Goal: Task Accomplishment & Management: Use online tool/utility

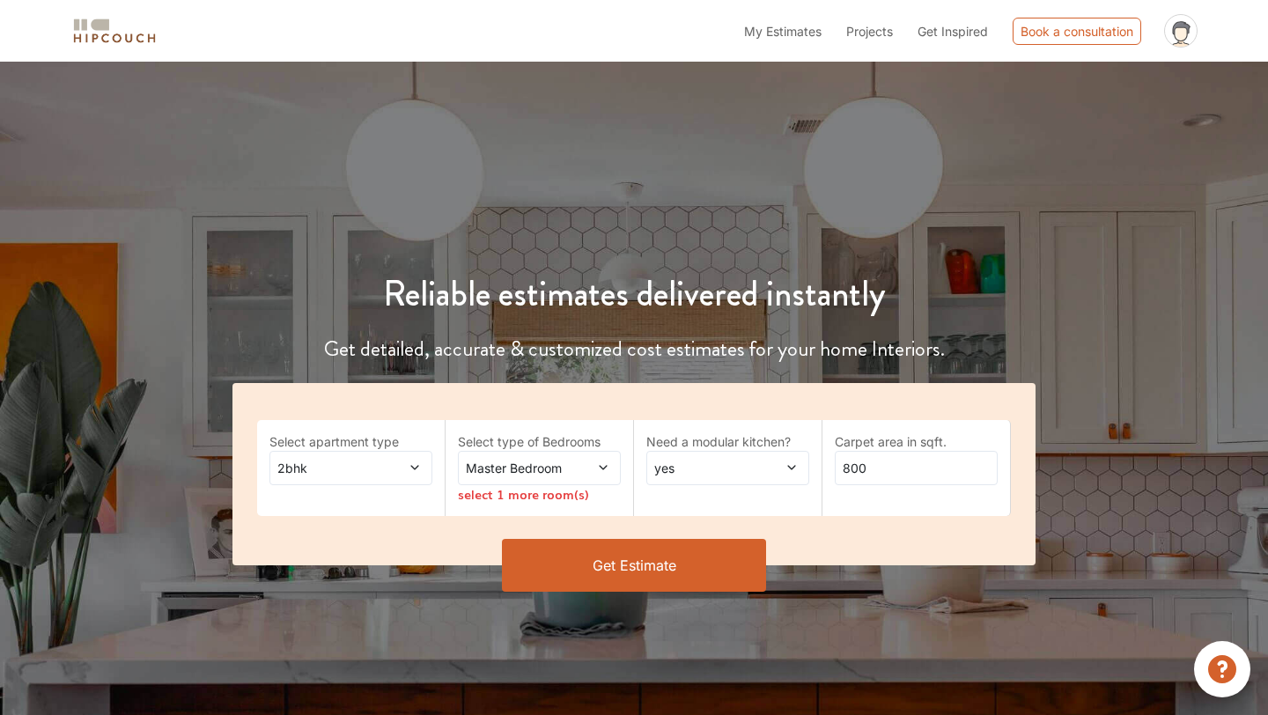
click at [418, 470] on icon at bounding box center [414, 467] width 12 height 12
click at [745, 143] on div "Reliable estimates delivered instantly Get detailed, accurate & customized cost…" at bounding box center [634, 361] width 1268 height 514
click at [415, 468] on icon at bounding box center [414, 468] width 8 height 4
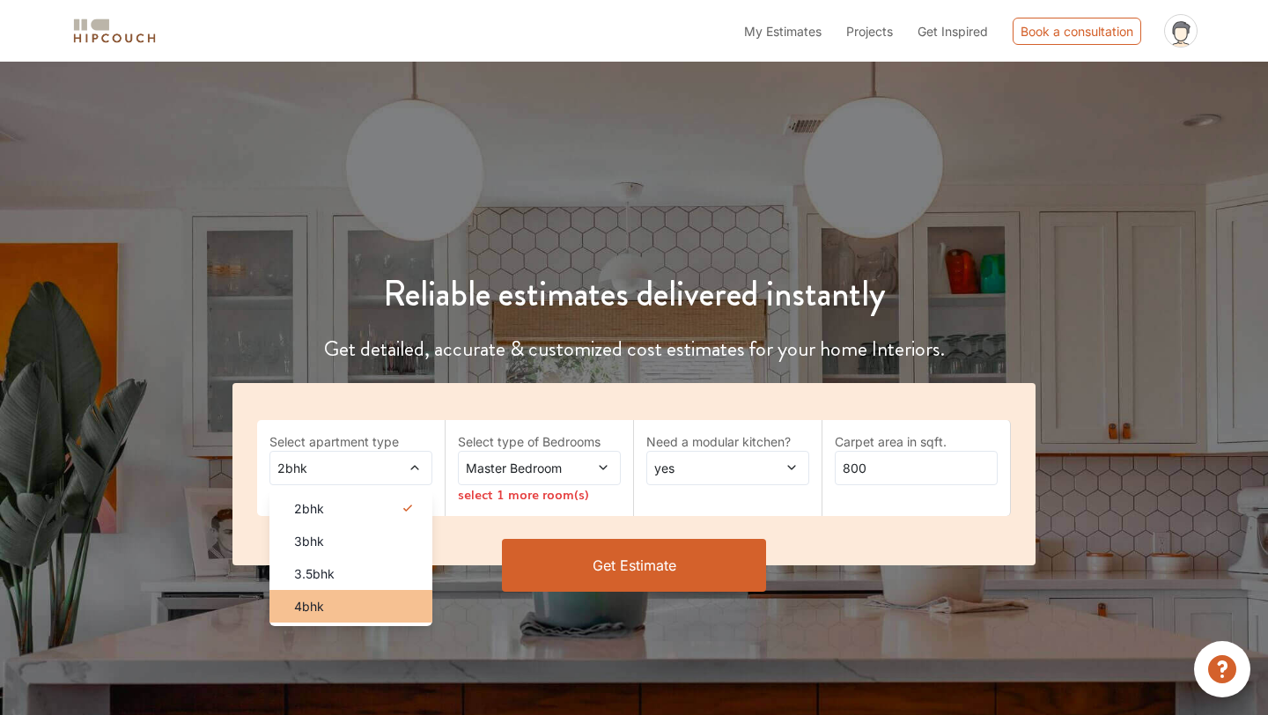
click at [342, 599] on div "4bhk" at bounding box center [356, 606] width 152 height 18
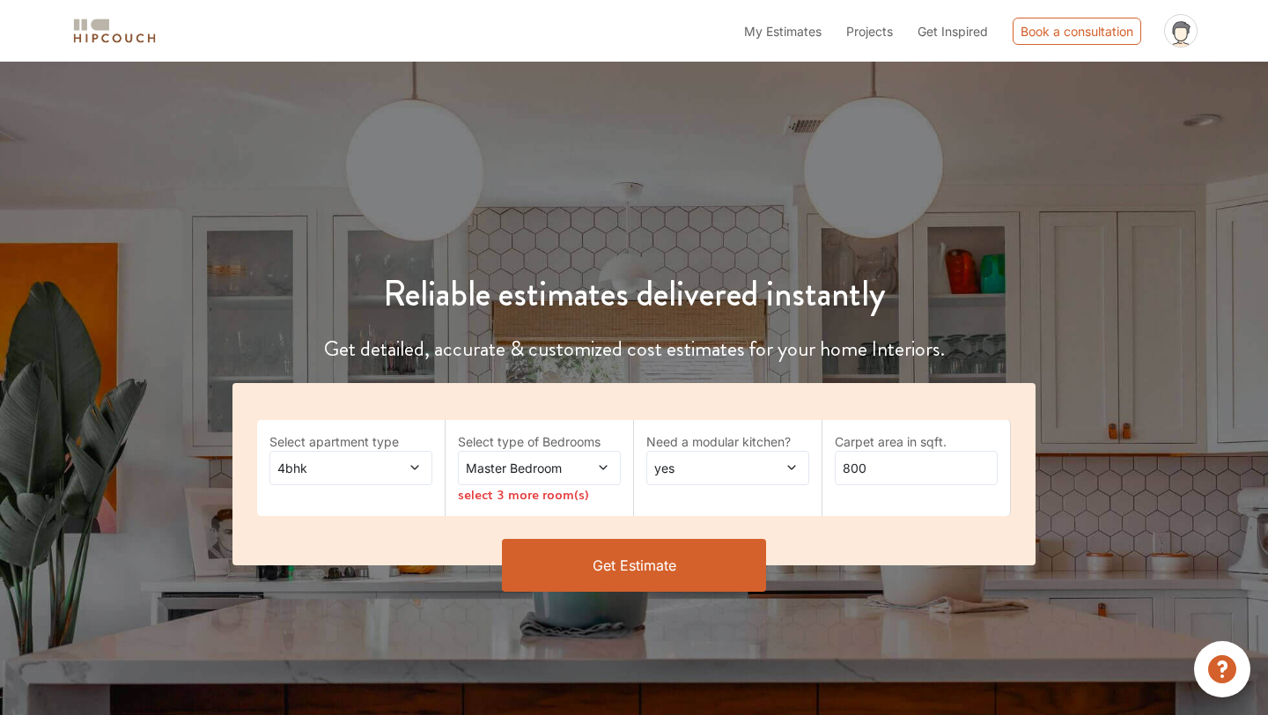
click at [598, 467] on icon at bounding box center [603, 467] width 12 height 12
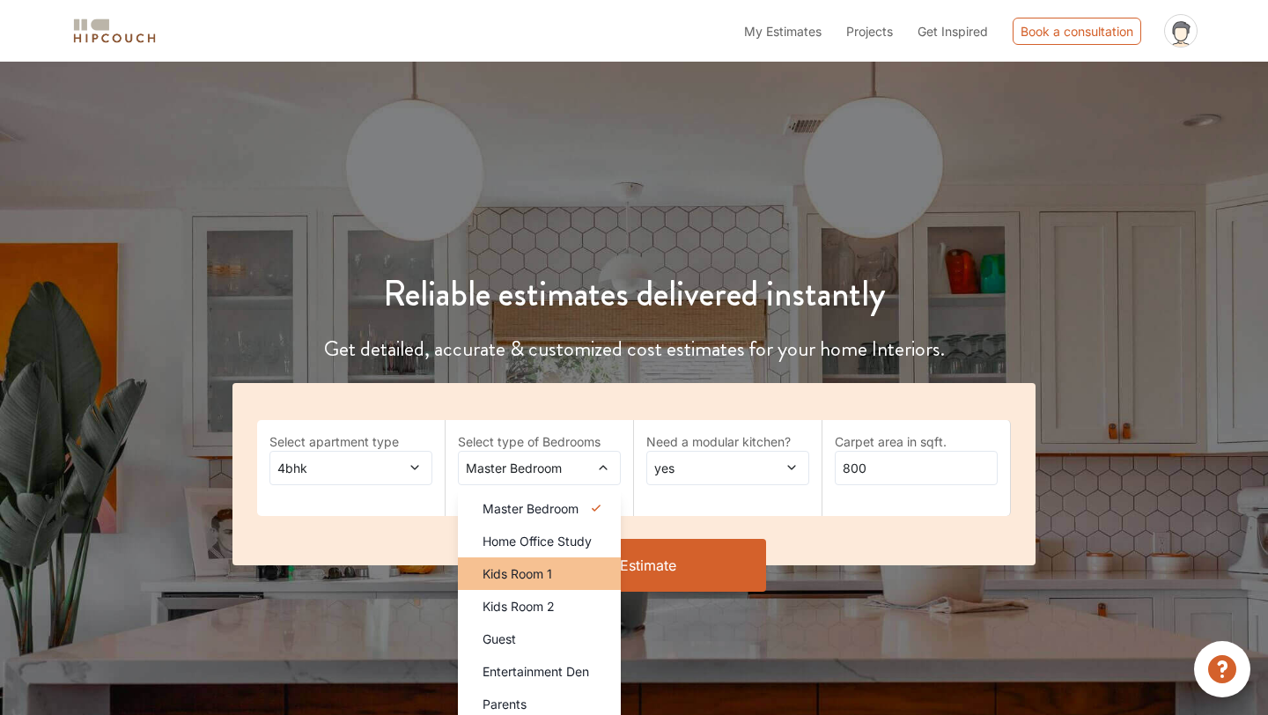
click at [566, 579] on div "Kids Room 1" at bounding box center [544, 573] width 152 height 18
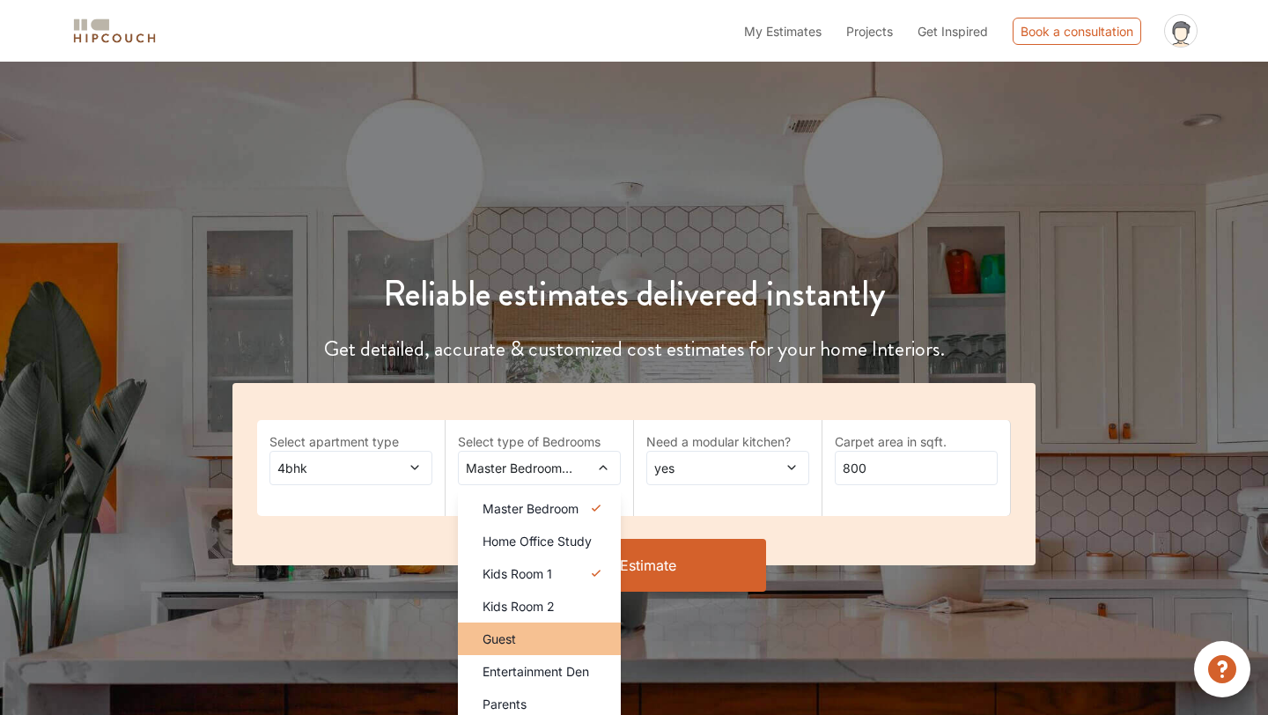
click at [508, 642] on span "Guest" at bounding box center [498, 638] width 33 height 18
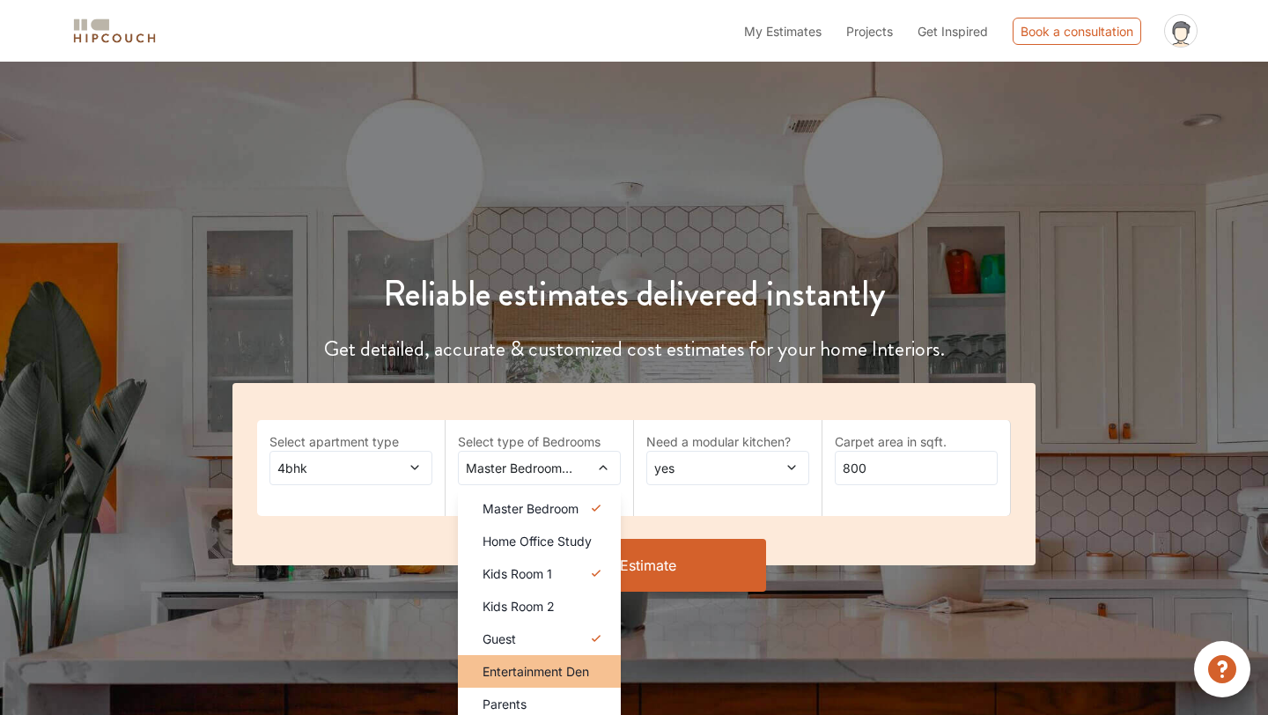
click at [533, 673] on span "Entertainment Den" at bounding box center [535, 671] width 107 height 18
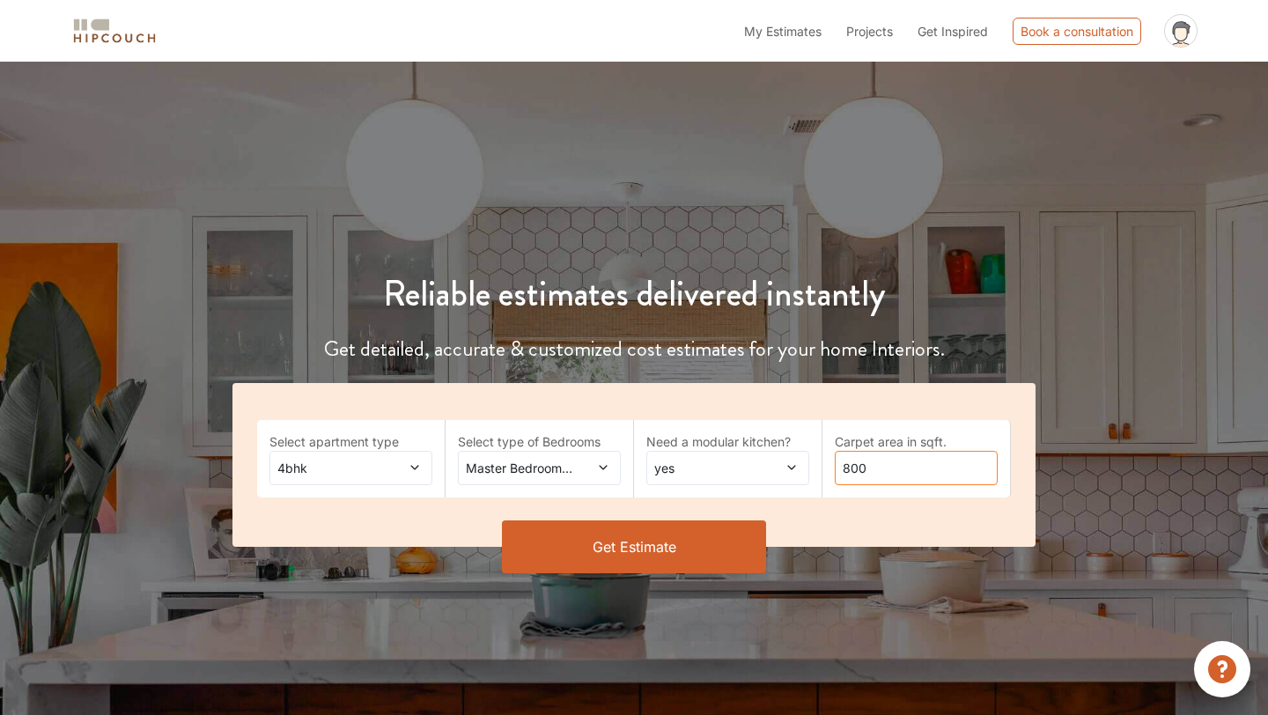
drag, startPoint x: 886, startPoint y: 474, endPoint x: 761, endPoint y: 470, distance: 125.1
click at [761, 471] on div "Select apartment type 4bhk Select type of Bedrooms Master Bedroom,Kids Room 1,G…" at bounding box center [633, 465] width 803 height 164
type input "2000"
click at [630, 546] on button "Get Estimate" at bounding box center [634, 546] width 264 height 53
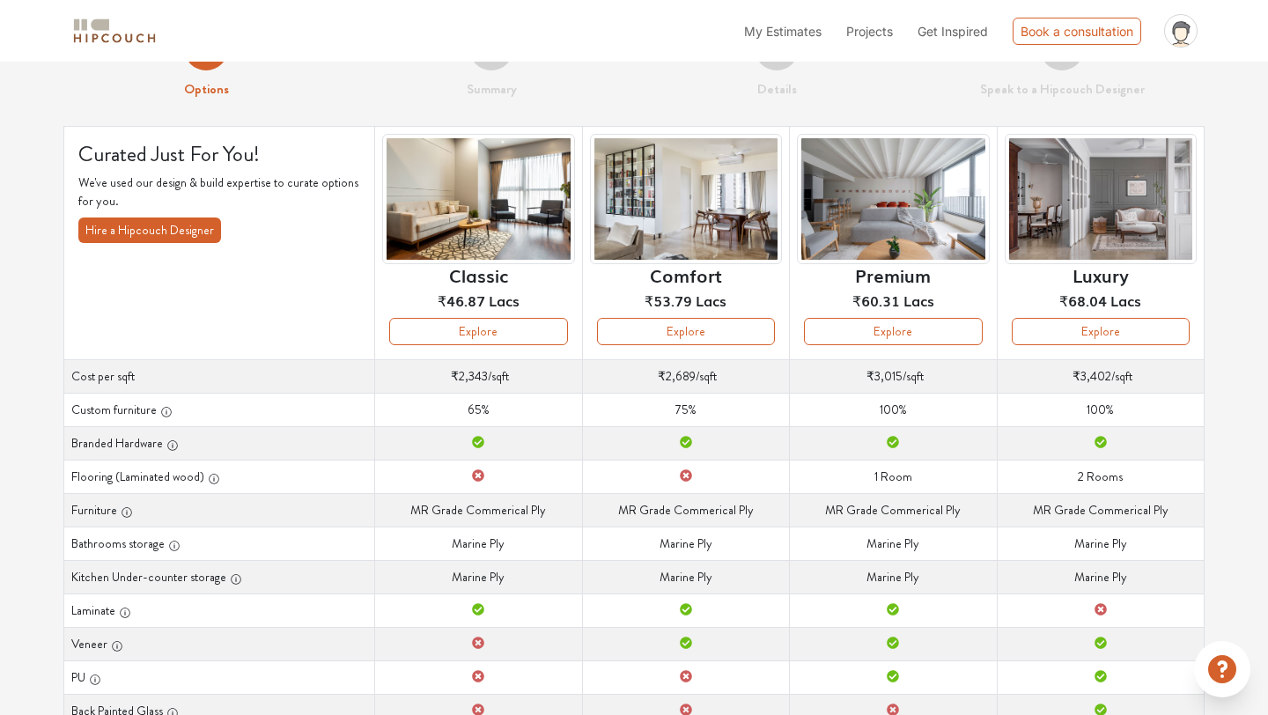
scroll to position [60, 0]
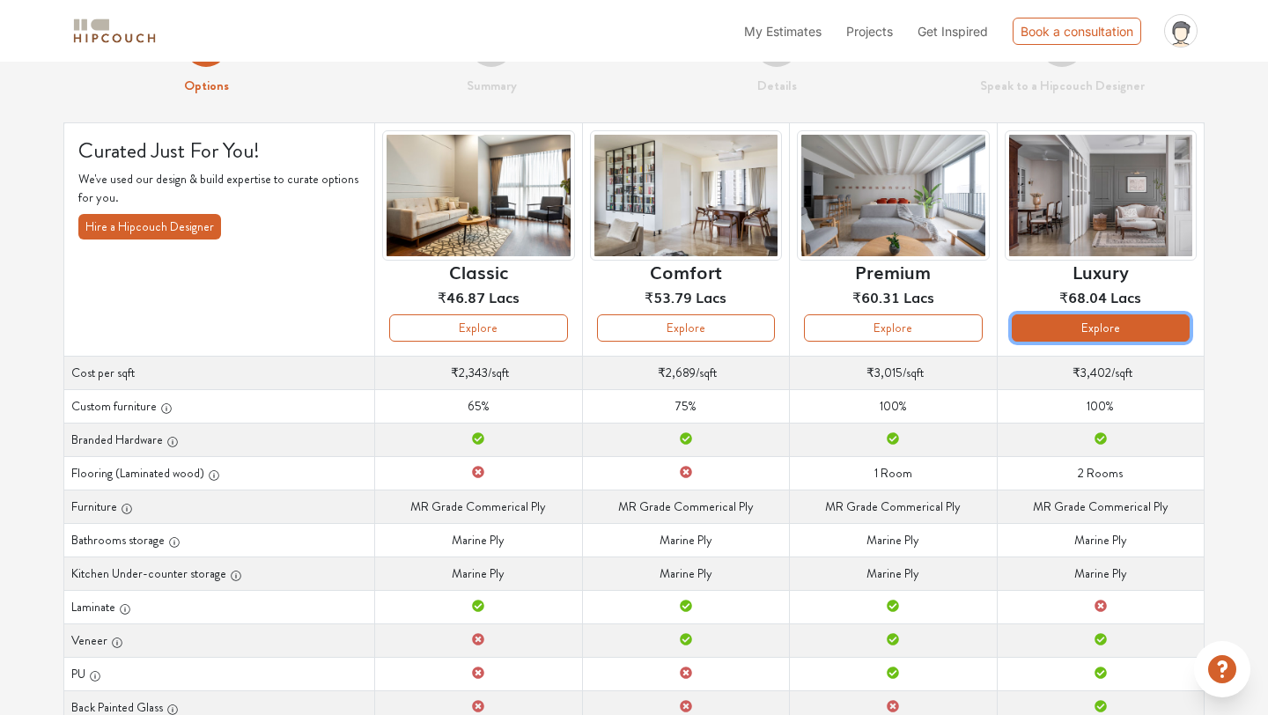
click at [1107, 326] on button "Explore" at bounding box center [1100, 327] width 178 height 27
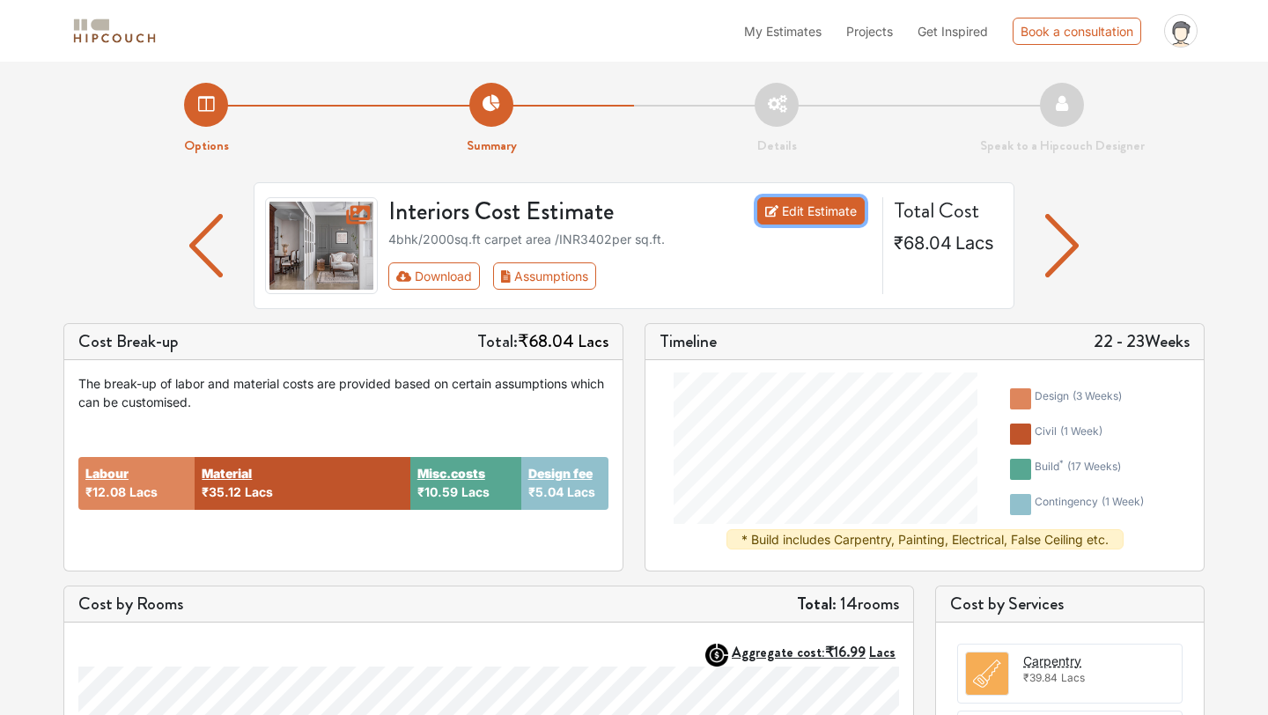
click at [809, 214] on link "Edit Estimate" at bounding box center [811, 210] width 108 height 27
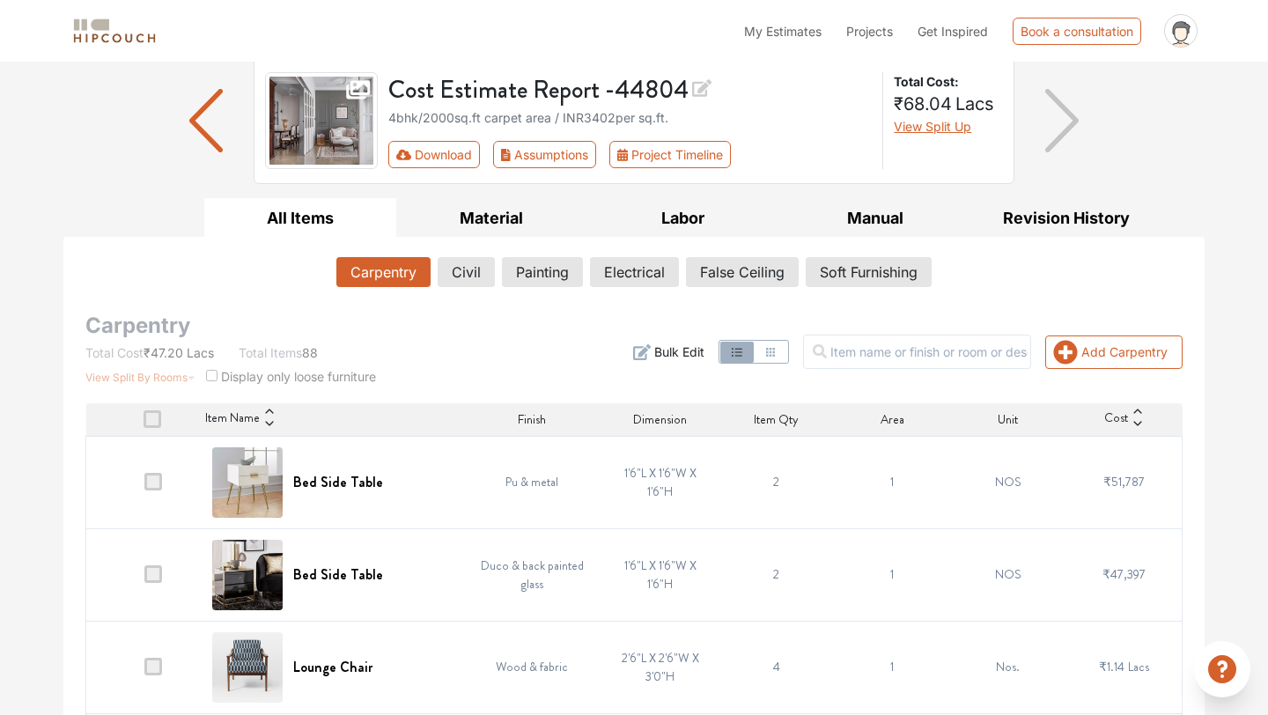
scroll to position [128, 0]
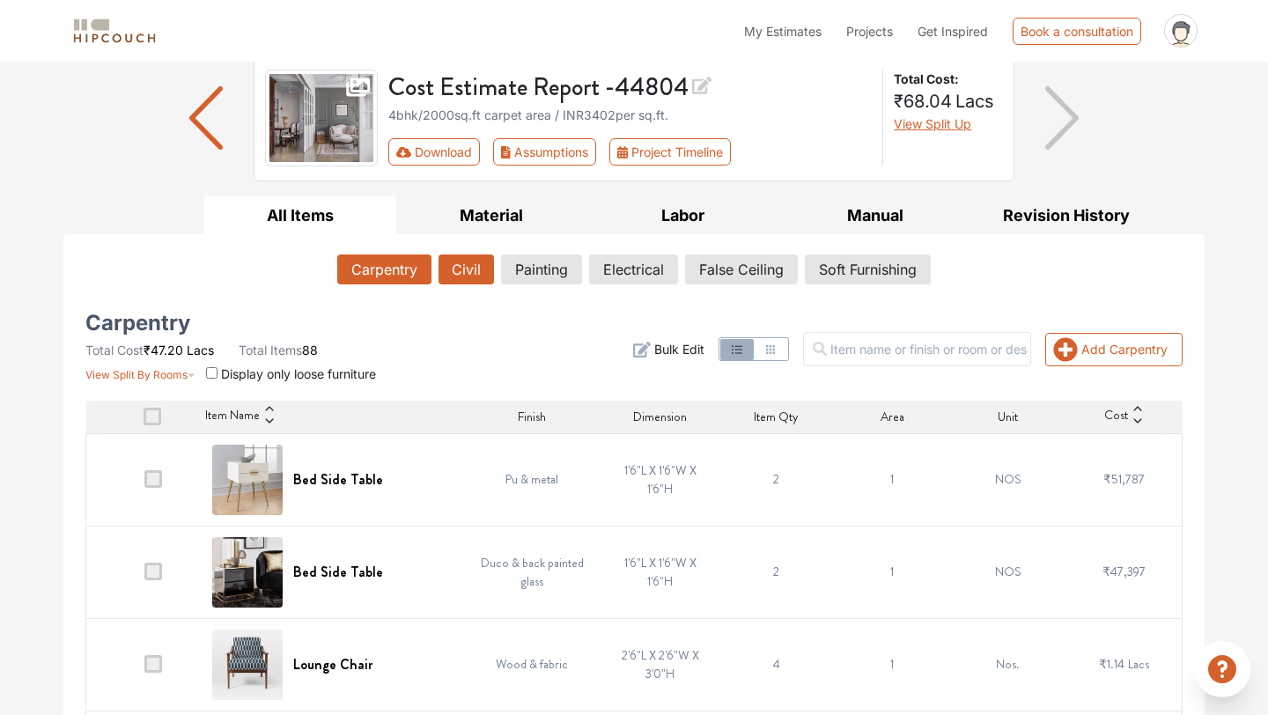
click at [463, 268] on button "Civil" at bounding box center [465, 269] width 55 height 30
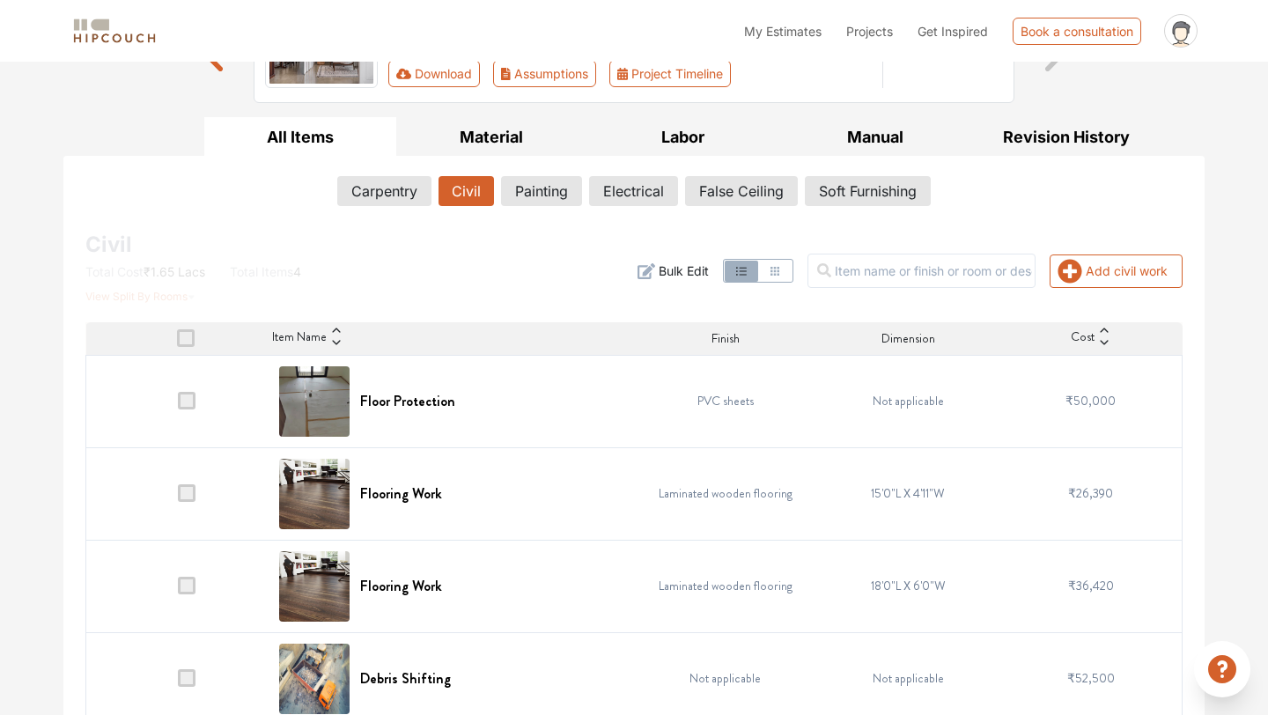
scroll to position [208, 0]
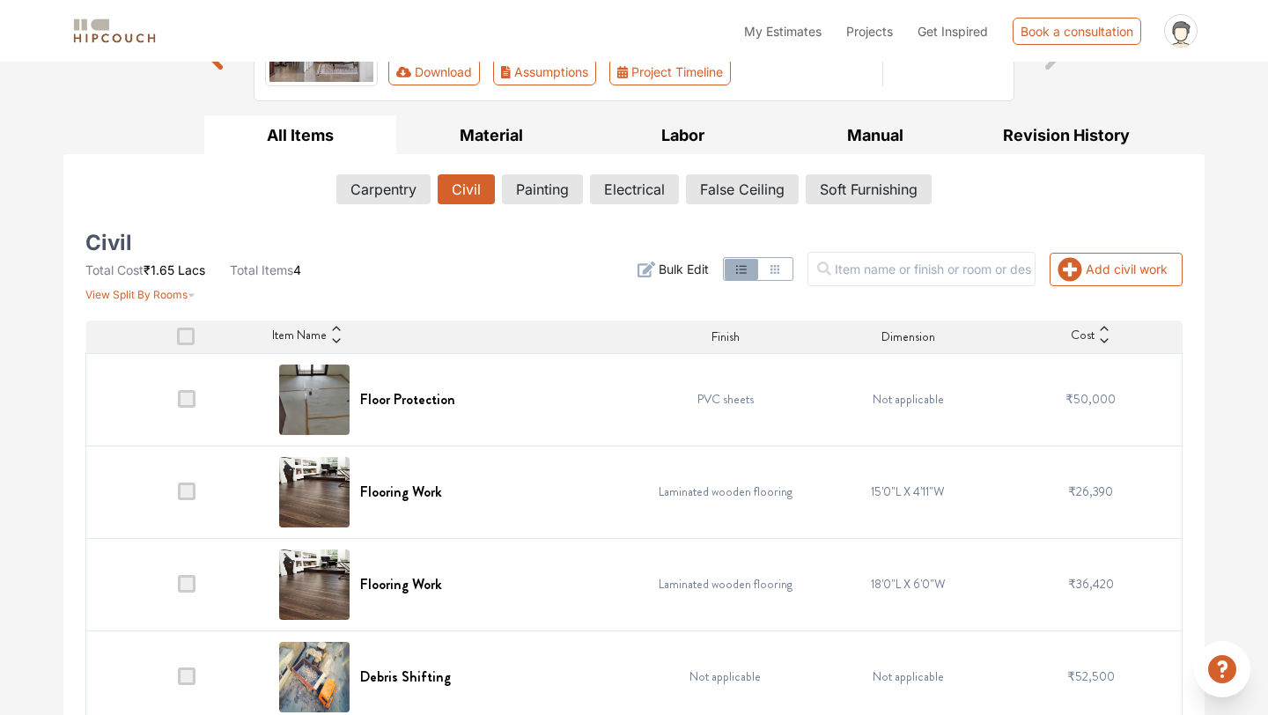
click at [187, 400] on span at bounding box center [187, 399] width 18 height 18
click at [178, 403] on input "checkbox" at bounding box center [178, 403] width 0 height 0
click at [183, 400] on span at bounding box center [187, 399] width 18 height 18
click at [178, 403] on input "checkbox" at bounding box center [178, 403] width 0 height 0
click at [182, 336] on span at bounding box center [186, 336] width 18 height 18
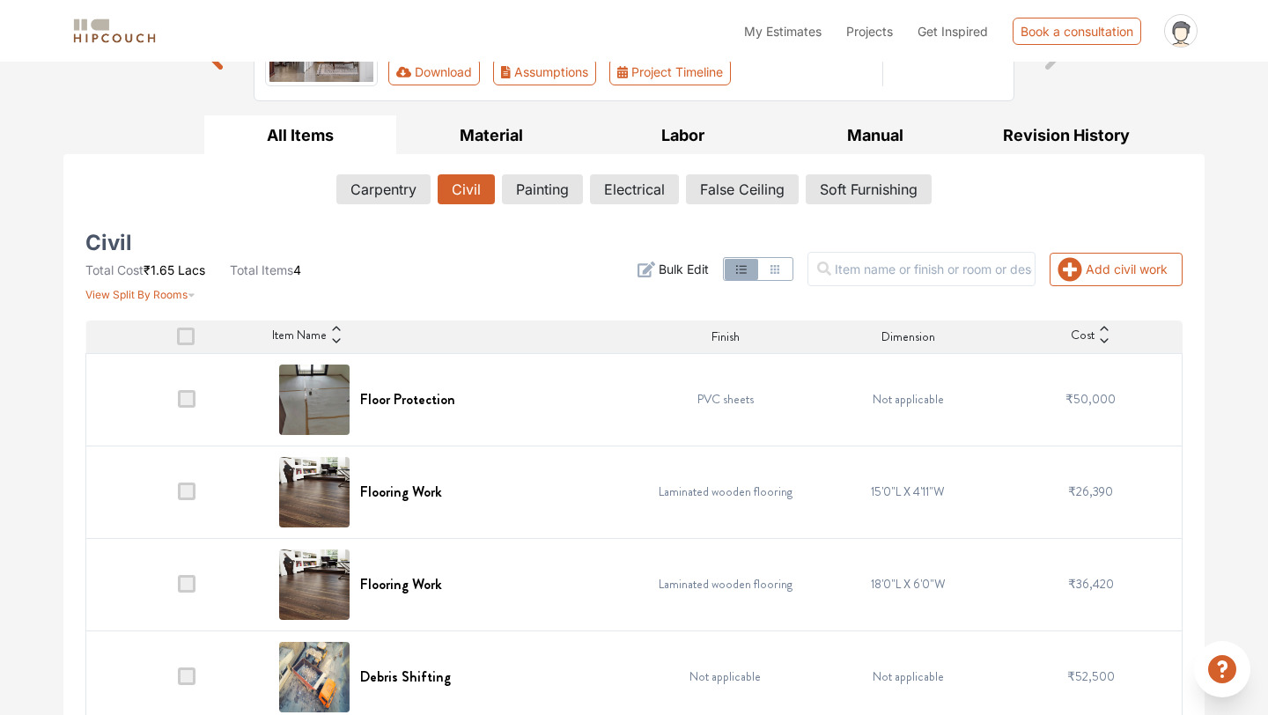
click at [177, 341] on input "checkbox" at bounding box center [177, 341] width 0 height 0
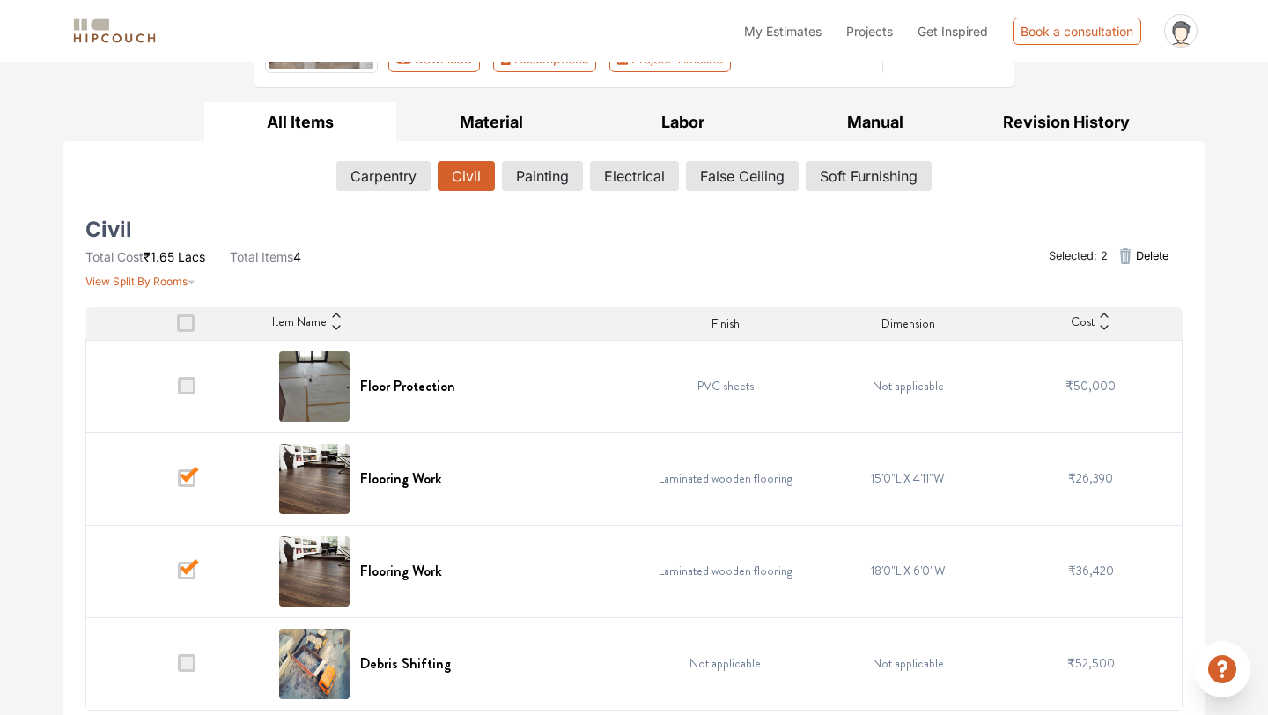
scroll to position [231, 0]
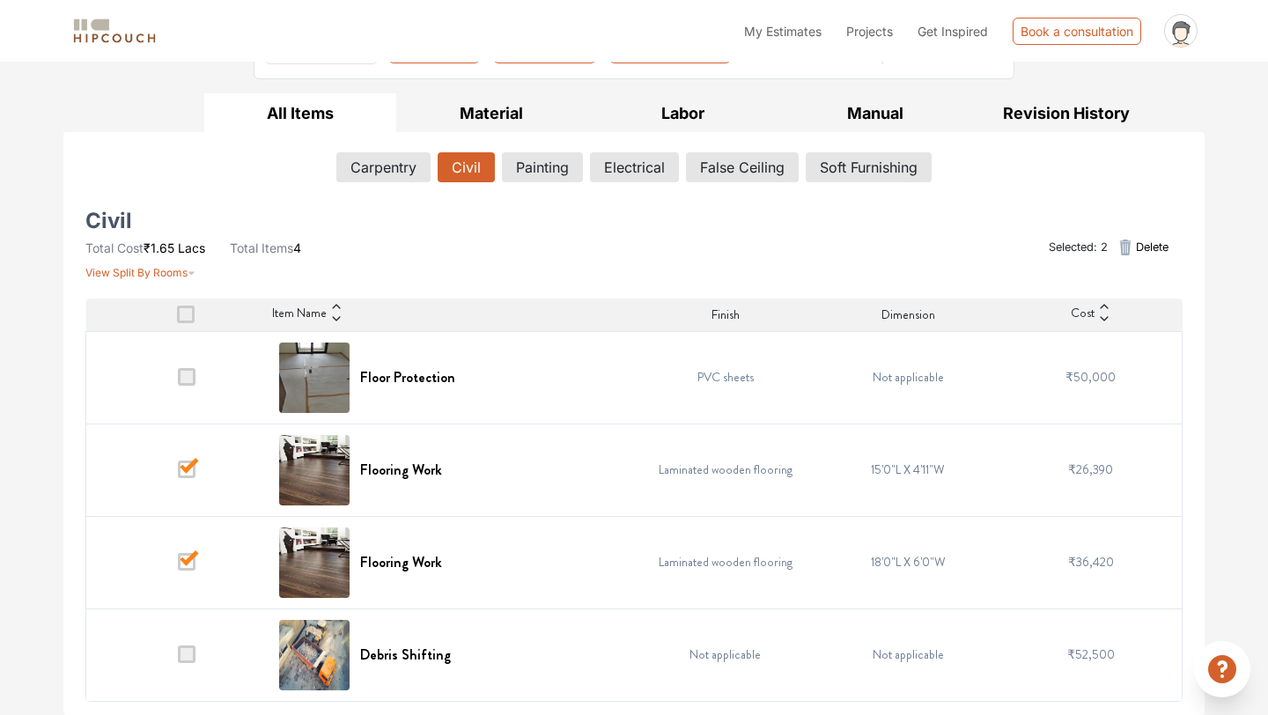
click at [189, 656] on span at bounding box center [187, 654] width 18 height 18
click at [178, 658] on input "checkbox" at bounding box center [178, 658] width 0 height 0
click at [532, 98] on button "Material" at bounding box center [492, 113] width 192 height 40
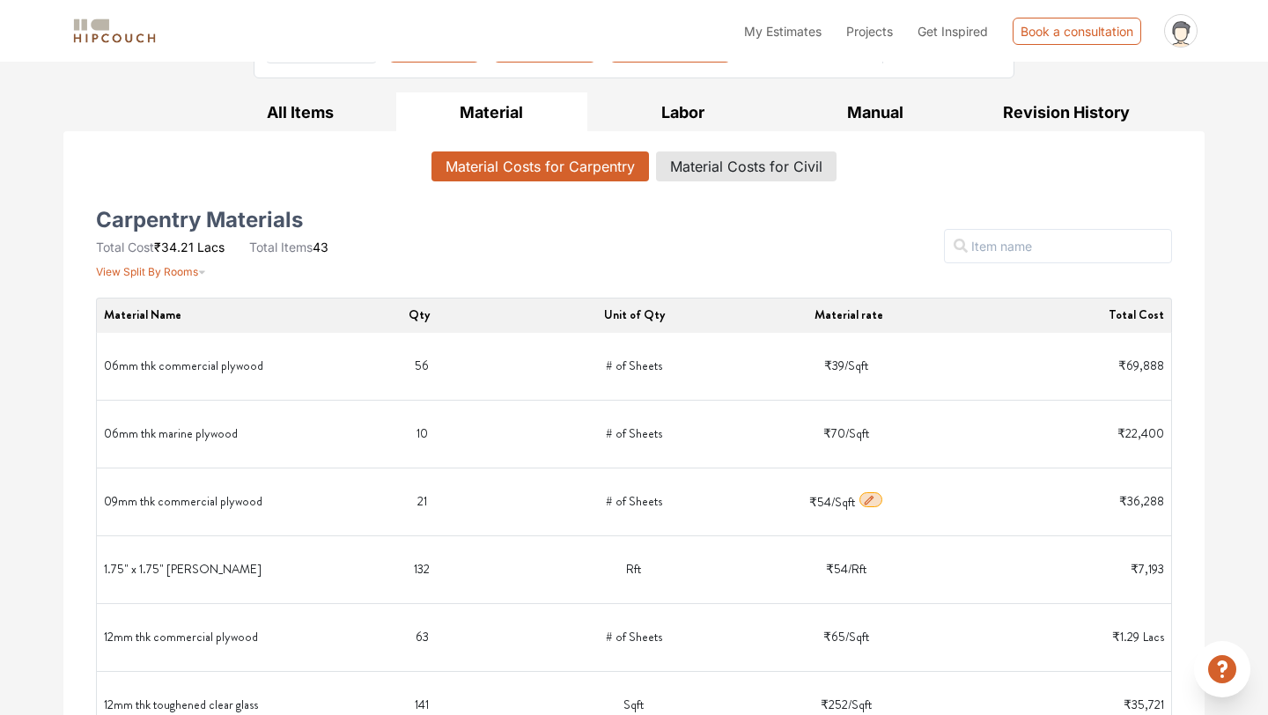
scroll to position [0, 0]
